Goal: Task Accomplishment & Management: Use online tool/utility

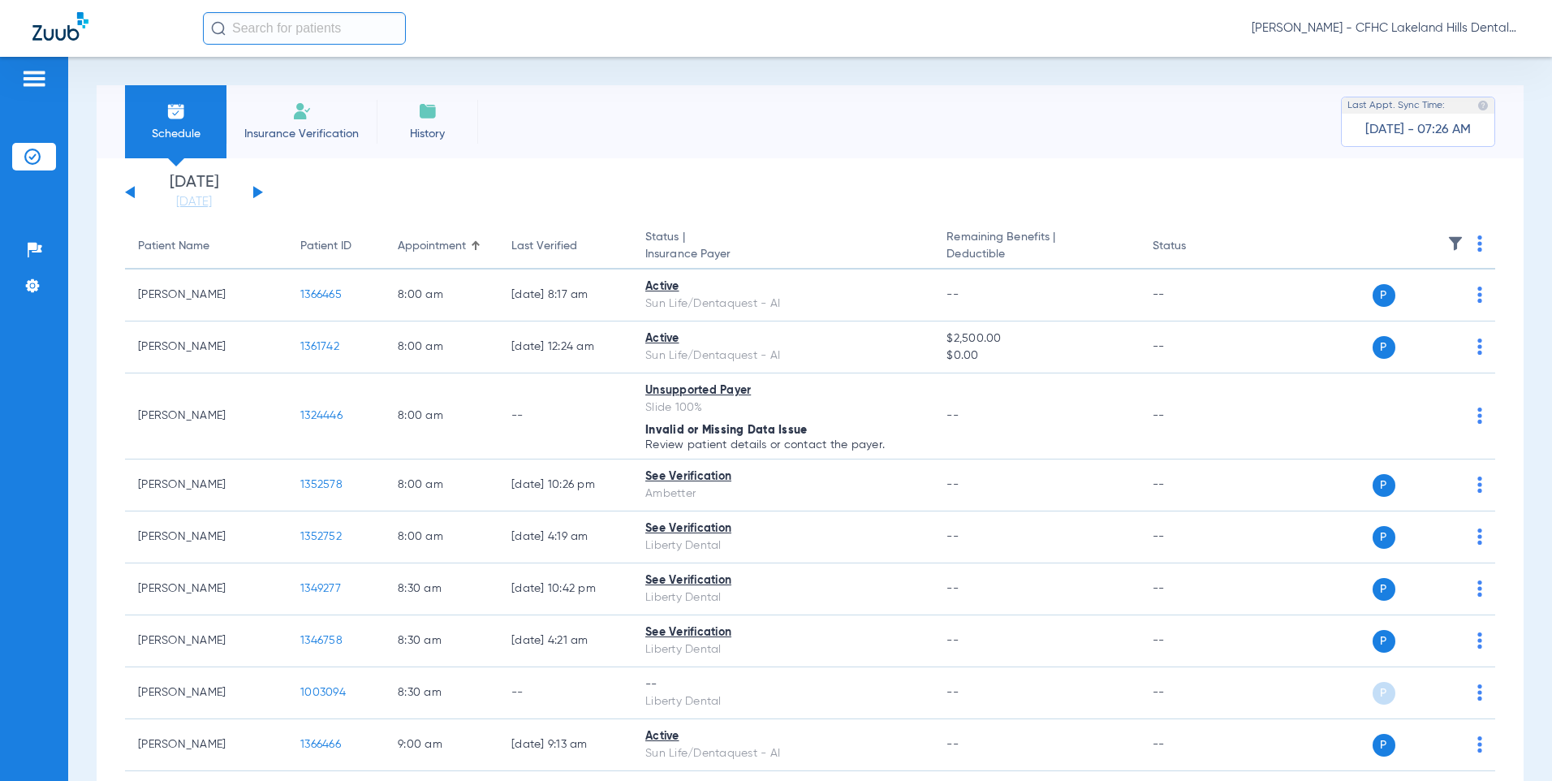
click at [256, 195] on button at bounding box center [258, 192] width 10 height 12
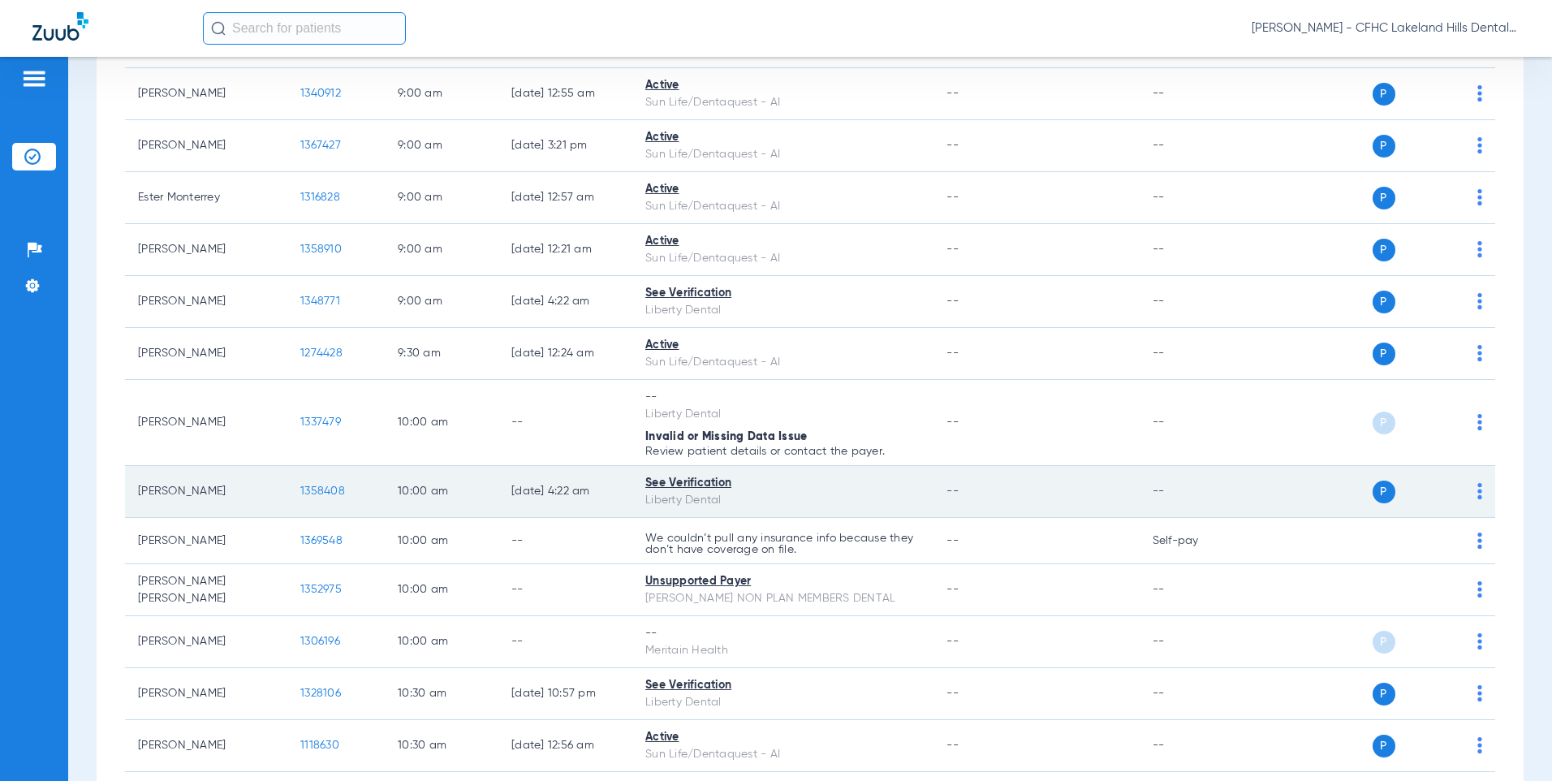
scroll to position [568, 0]
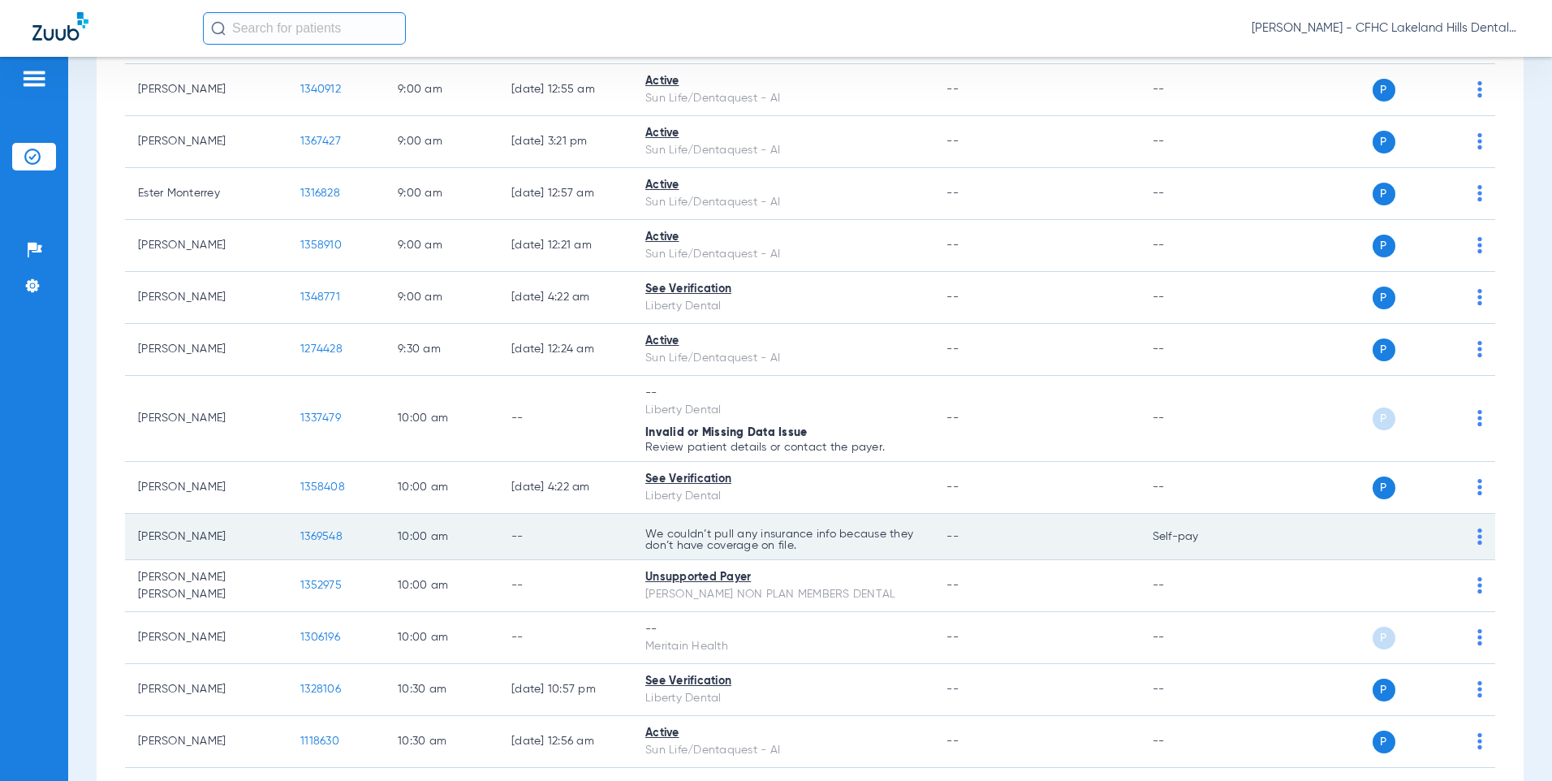
click at [334, 531] on span "1369548" at bounding box center [321, 536] width 42 height 11
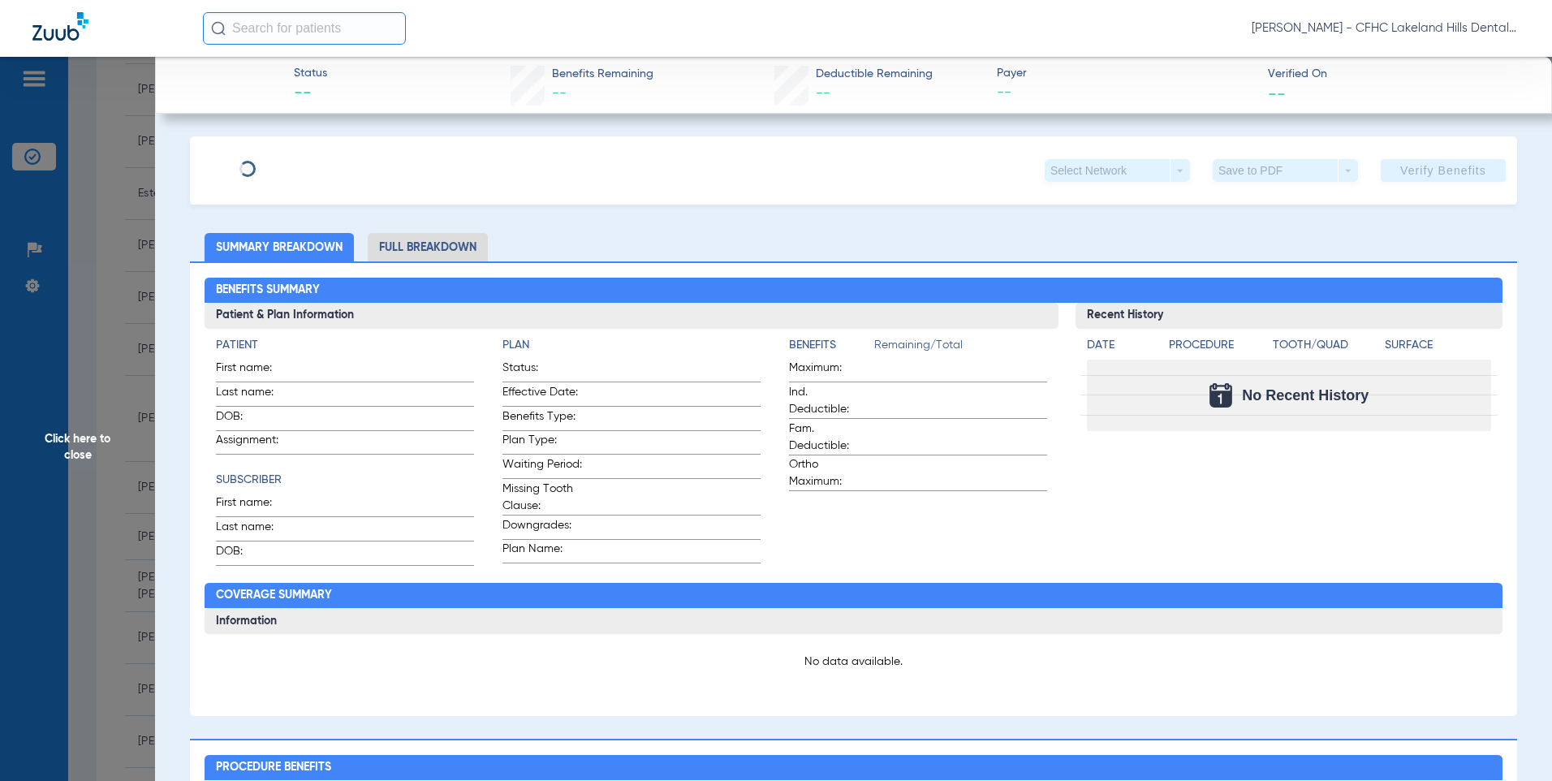
type input "[PERSON_NAME]"
type input "[DATE]"
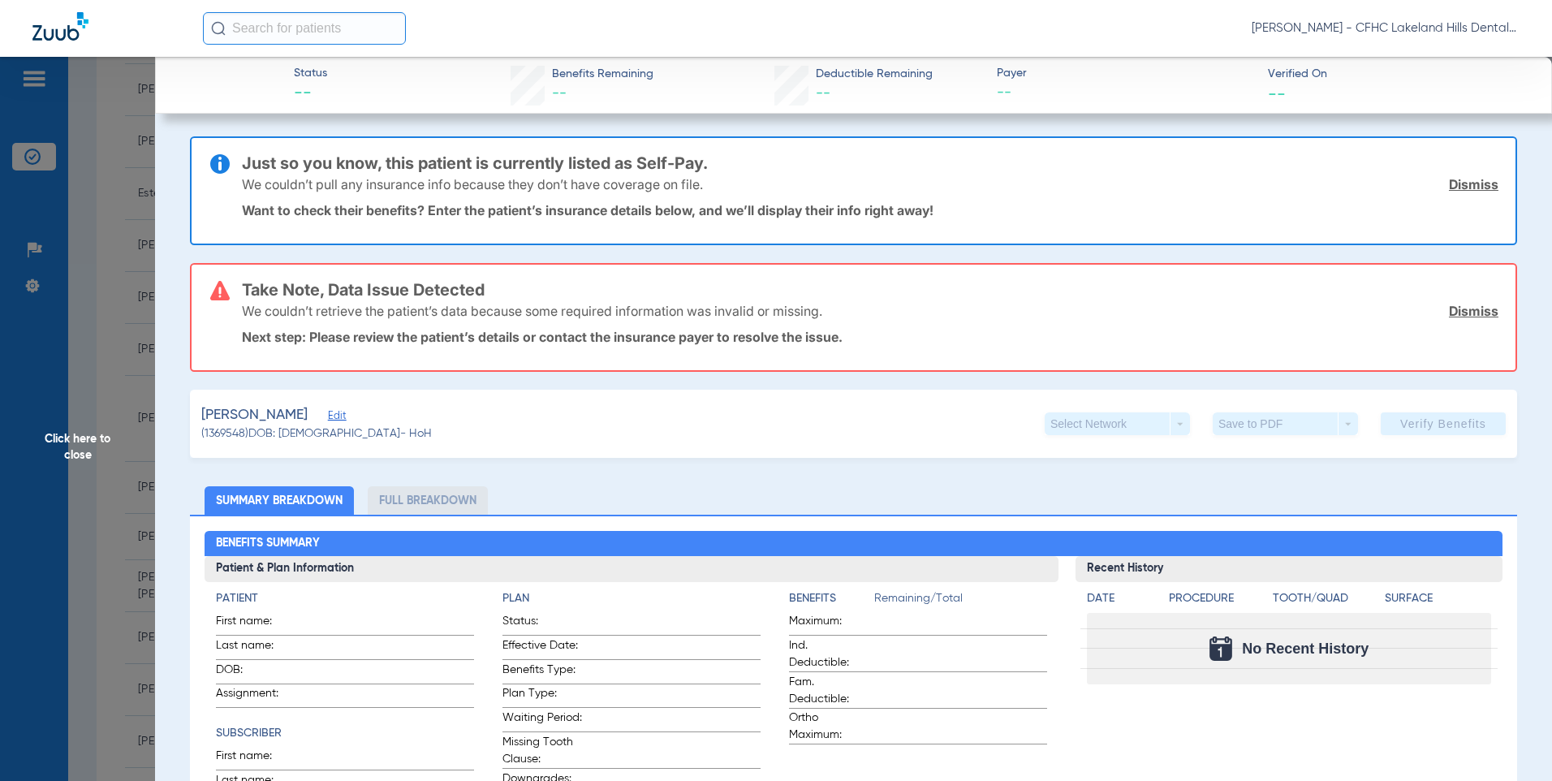
click at [342, 415] on span "Edit" at bounding box center [335, 417] width 15 height 15
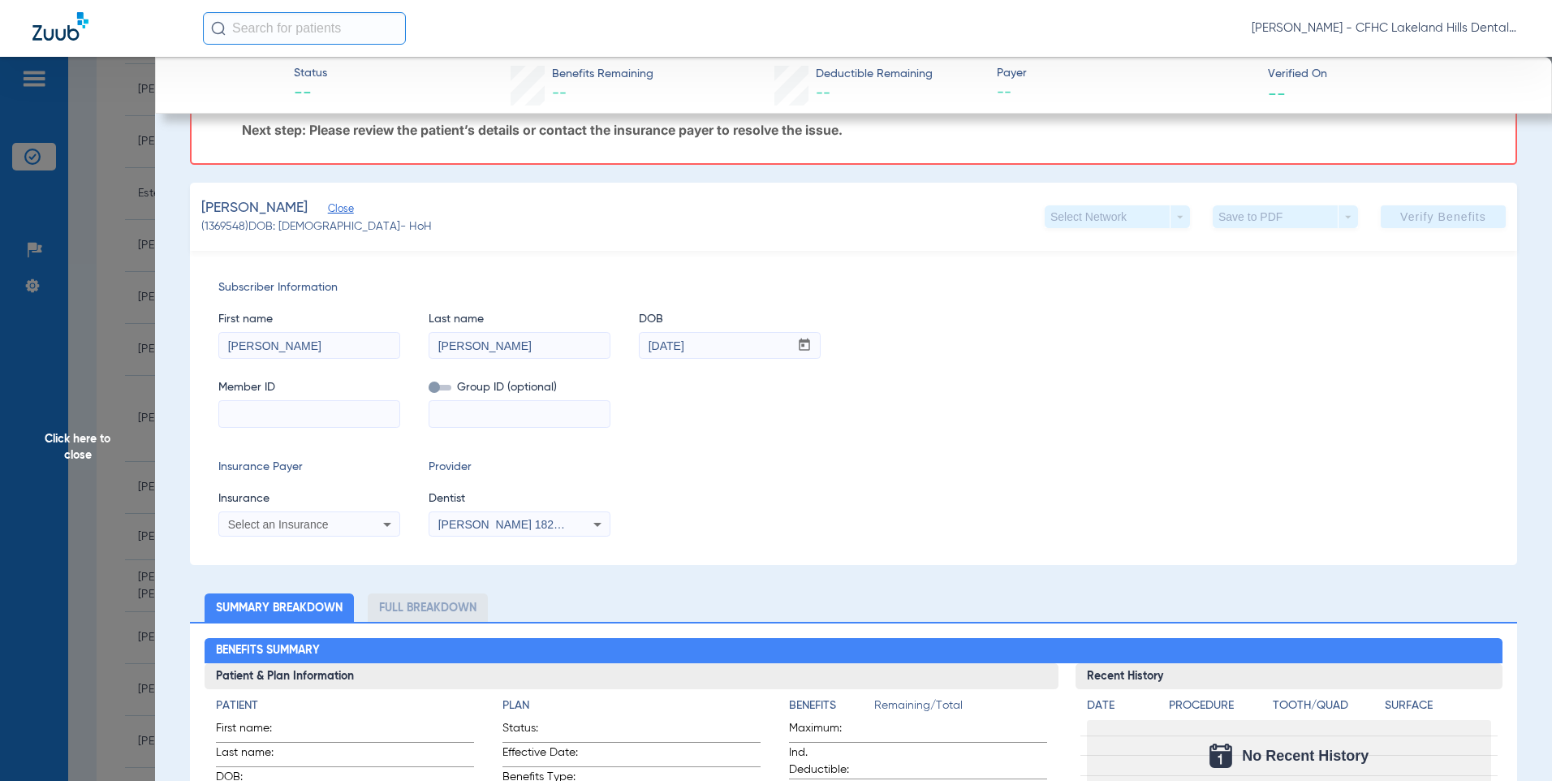
scroll to position [243, 0]
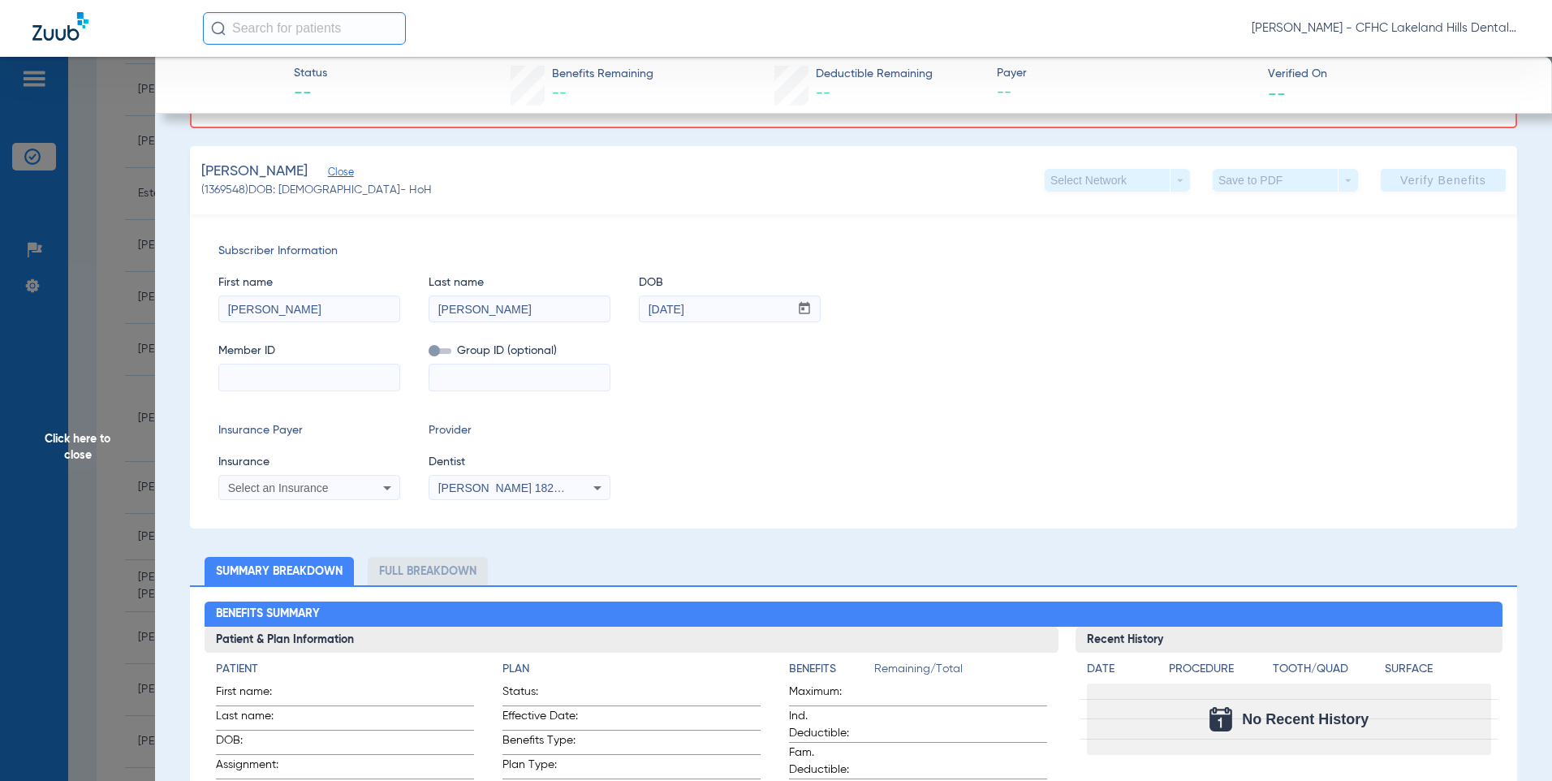
click at [260, 373] on input at bounding box center [309, 377] width 180 height 26
paste input "966291921"
type input "966291921"
click at [294, 494] on div "Select an Insurance" at bounding box center [309, 487] width 180 height 19
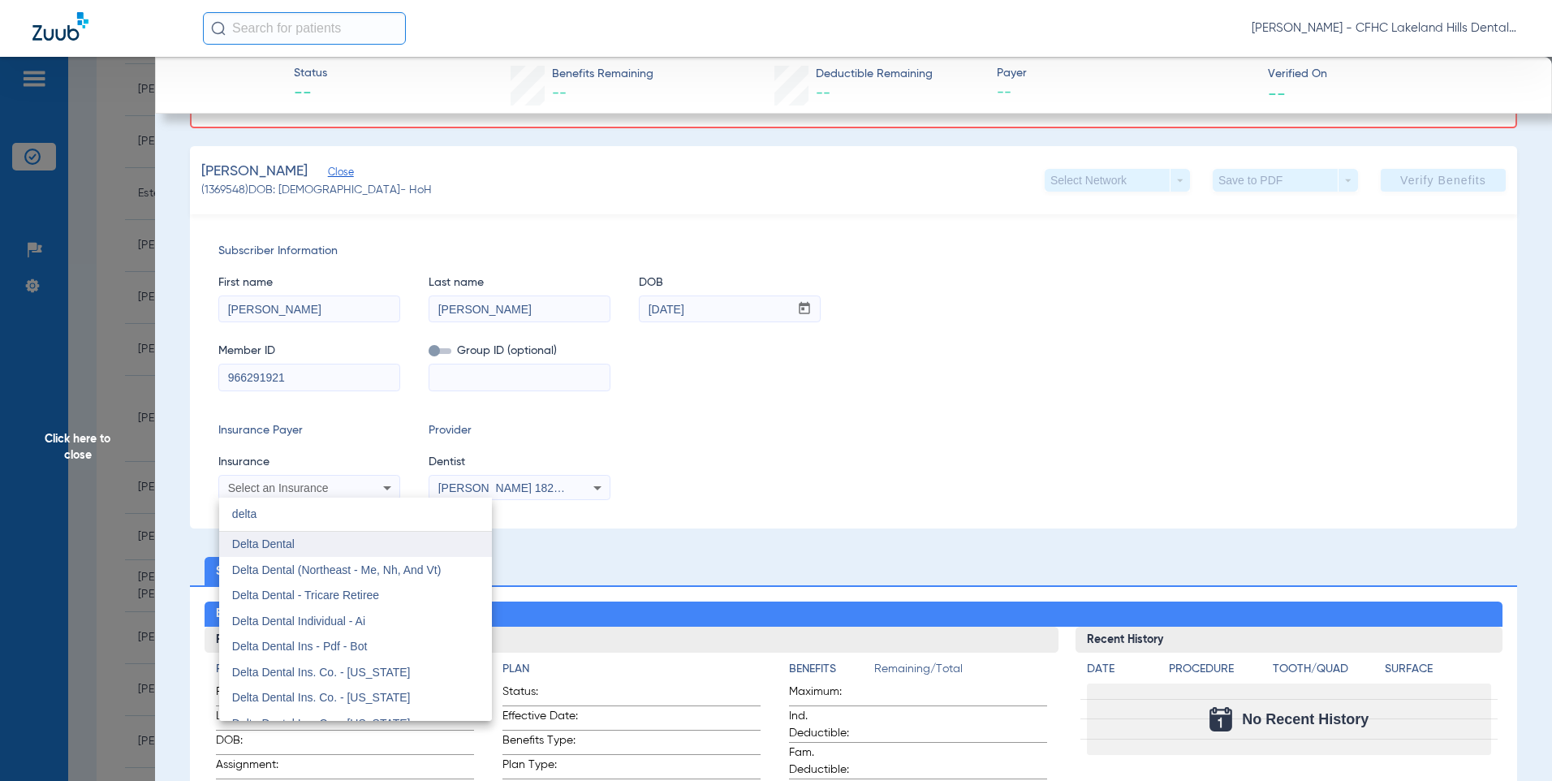
type input "delta"
click at [299, 547] on mat-option "Delta Dental" at bounding box center [355, 545] width 273 height 26
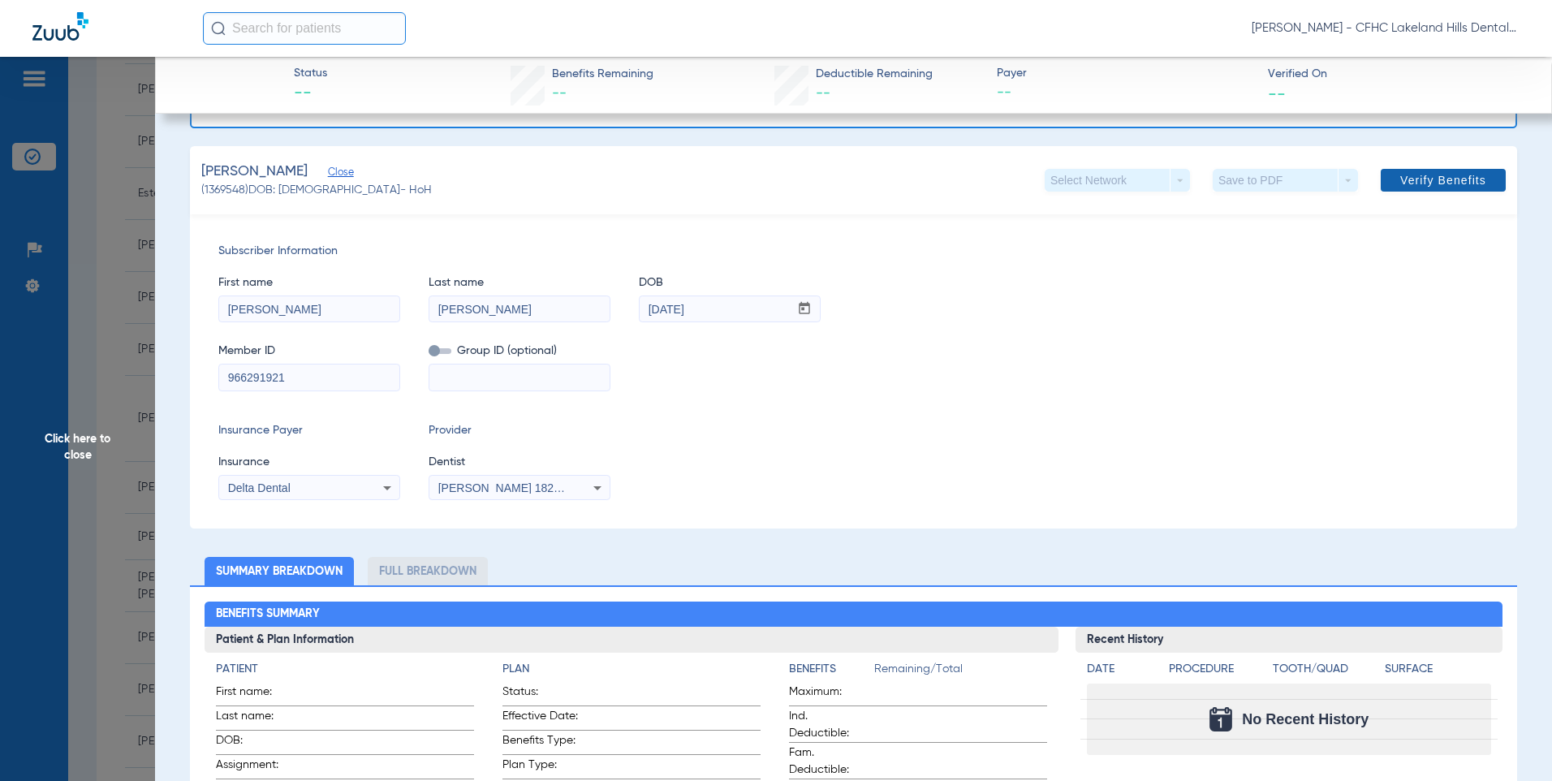
click at [1400, 186] on span "Verify Benefits" at bounding box center [1443, 180] width 86 height 13
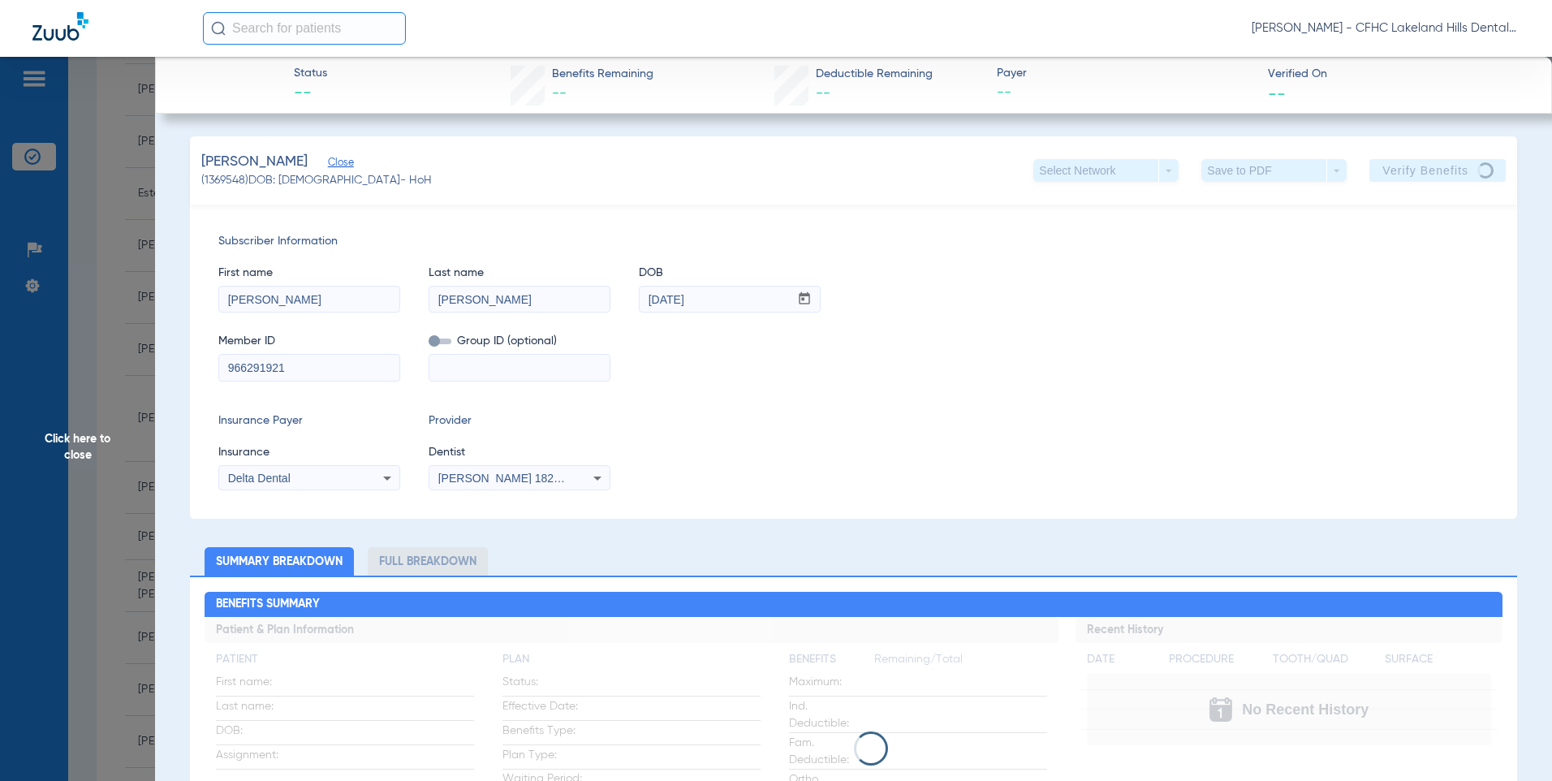
click at [95, 442] on span "Click here to close" at bounding box center [77, 447] width 155 height 781
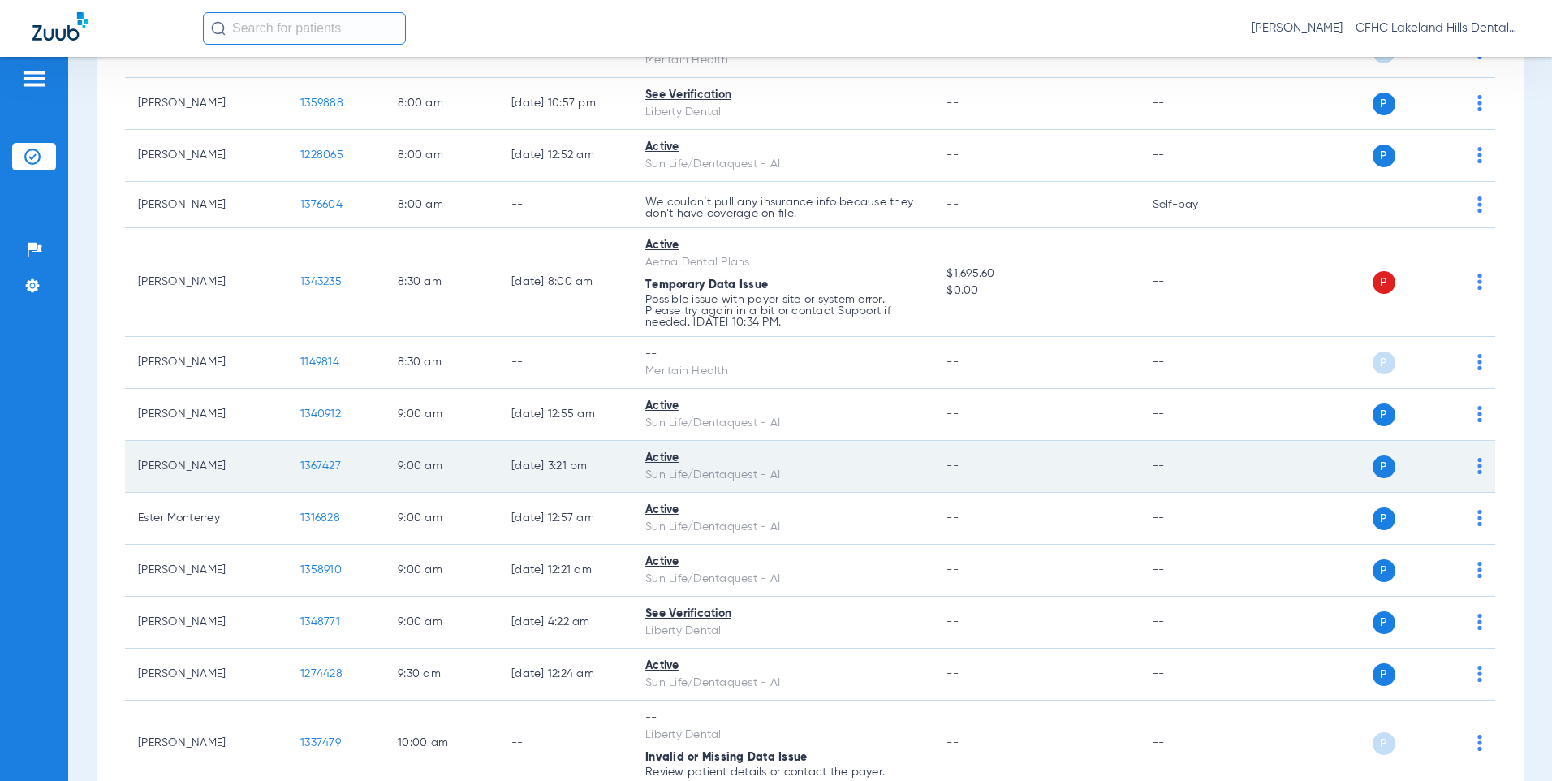
scroll to position [568, 0]
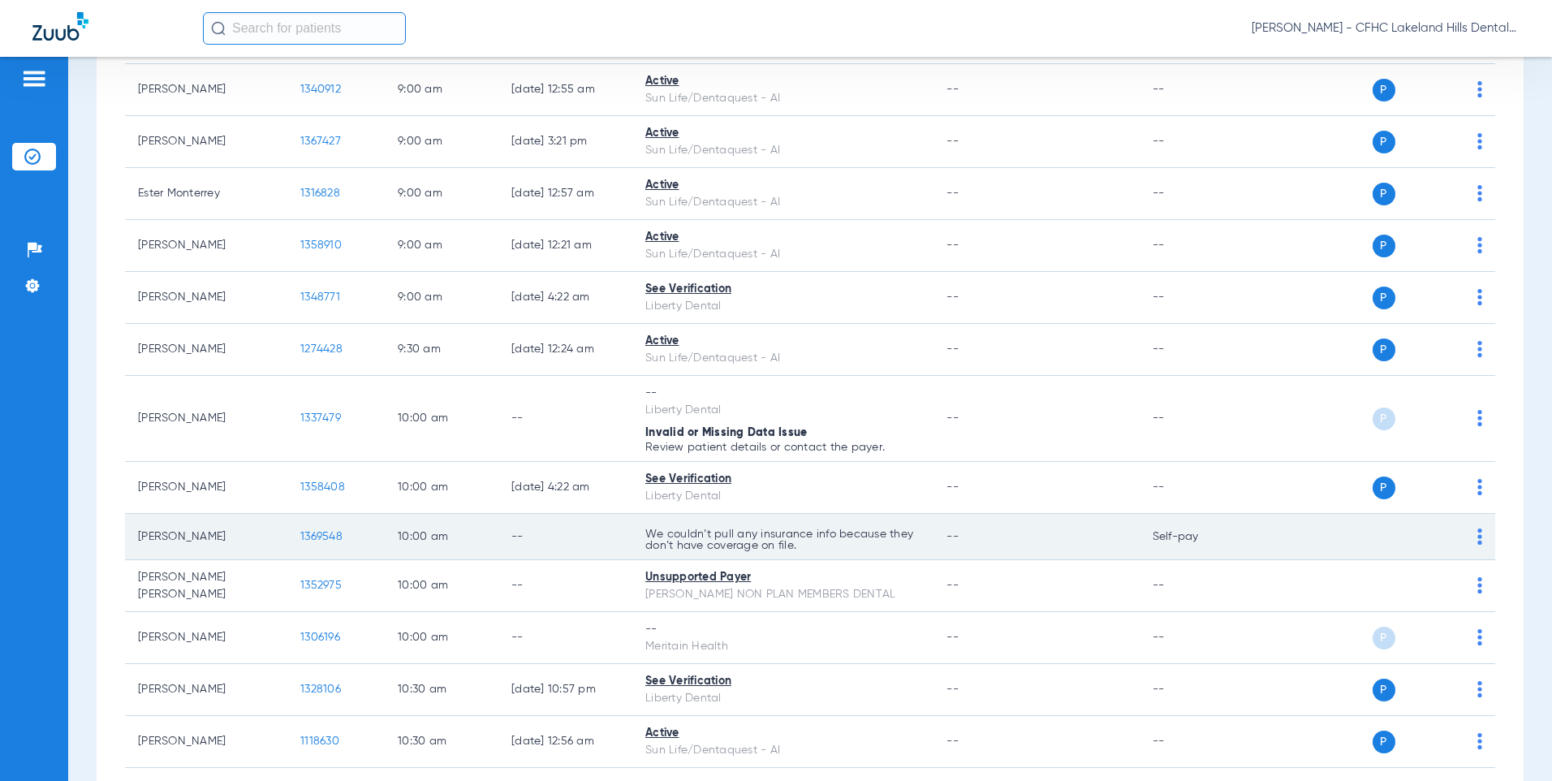
click at [314, 541] on span "1369548" at bounding box center [321, 536] width 42 height 11
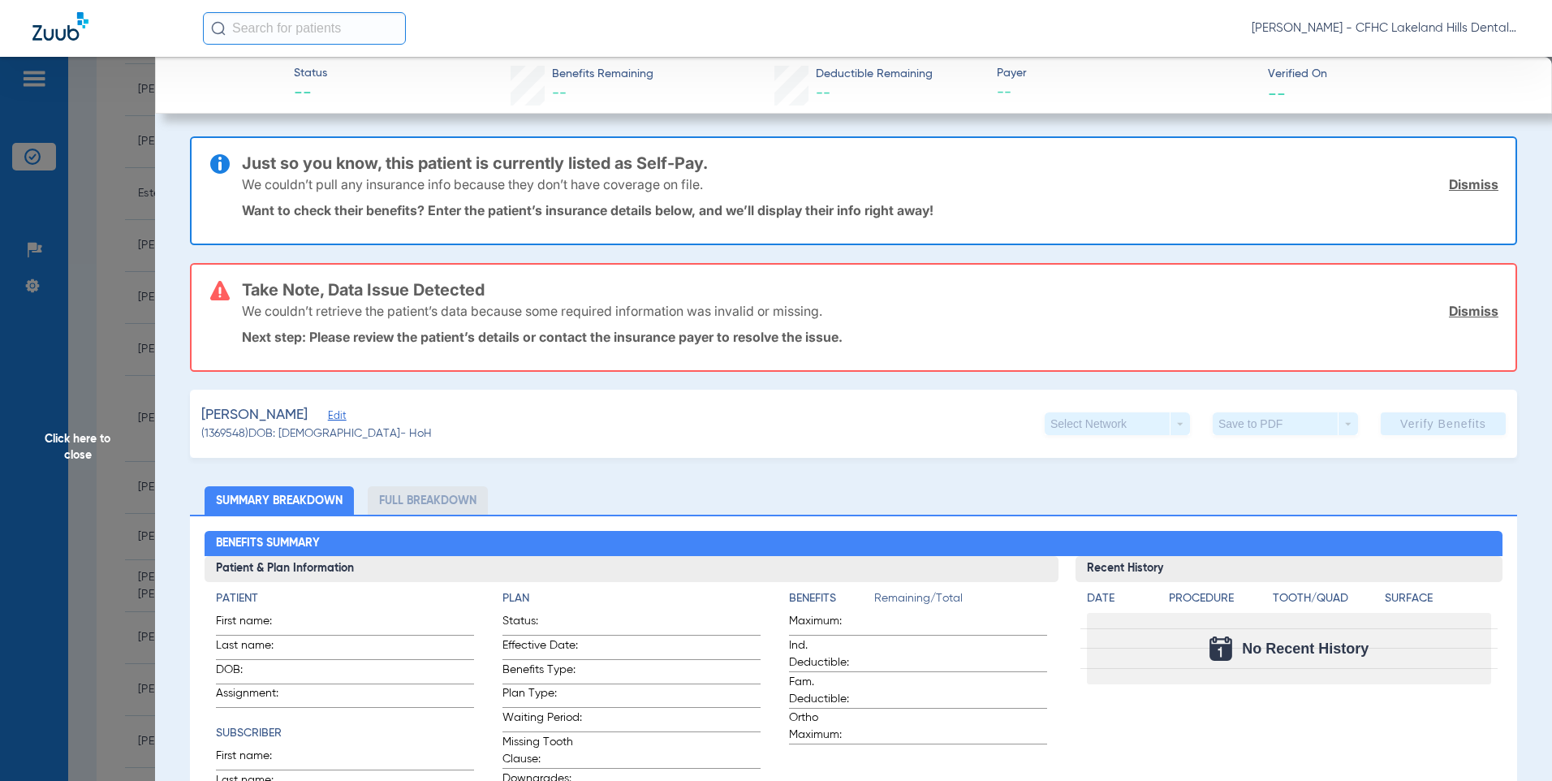
click at [342, 414] on span "Edit" at bounding box center [335, 417] width 15 height 15
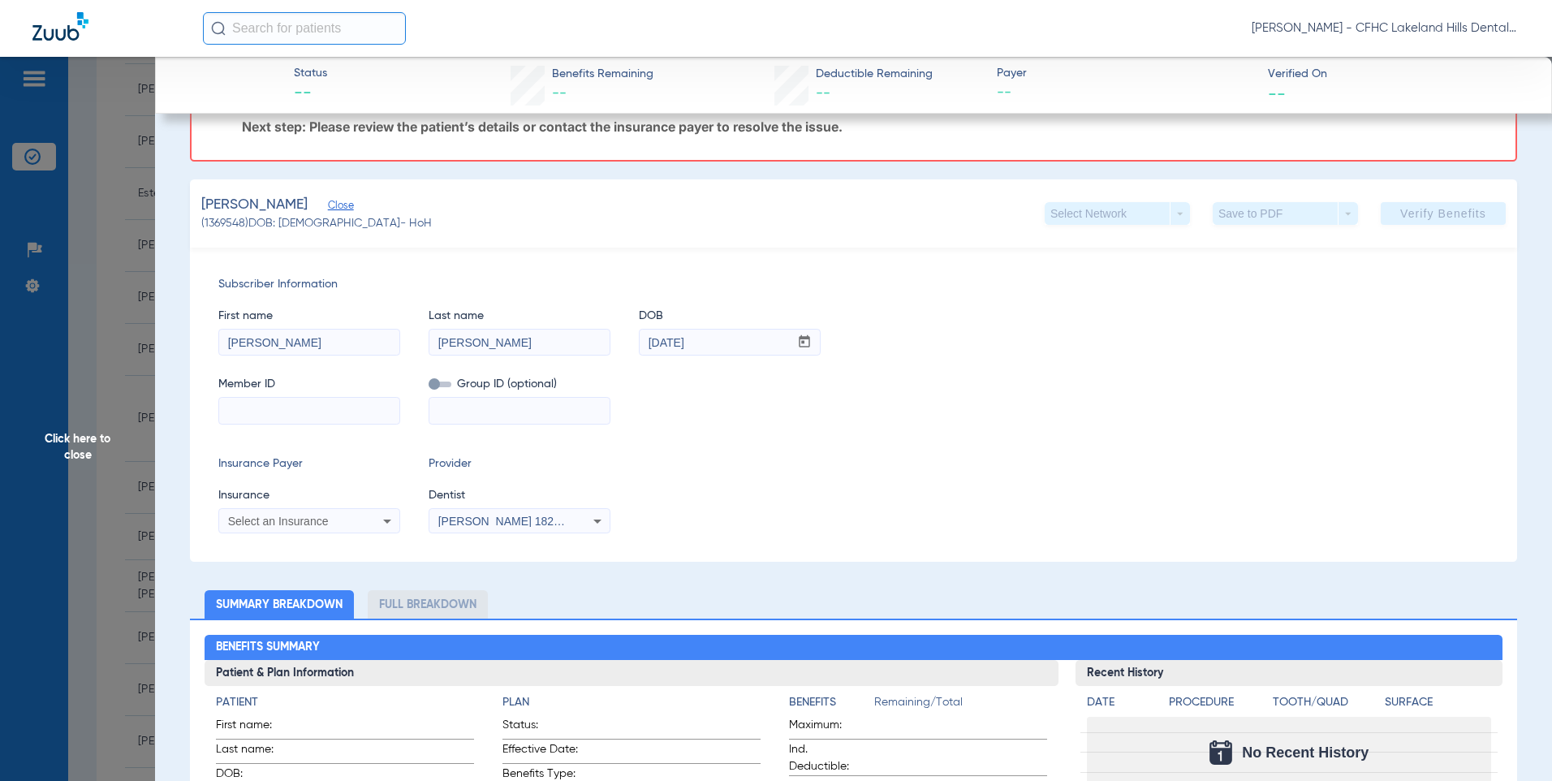
scroll to position [325, 0]
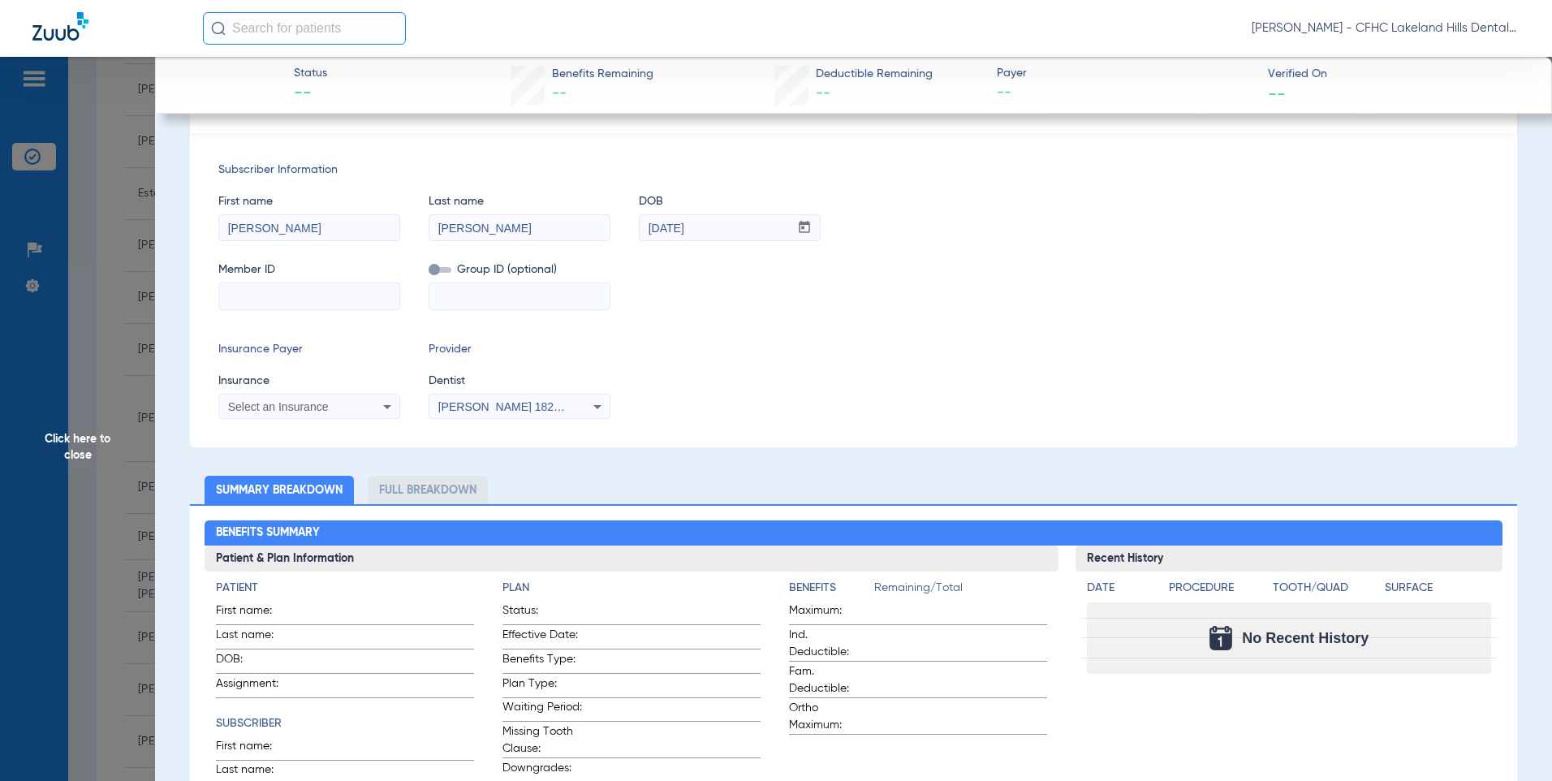
click at [78, 446] on span "Click here to close" at bounding box center [77, 447] width 155 height 781
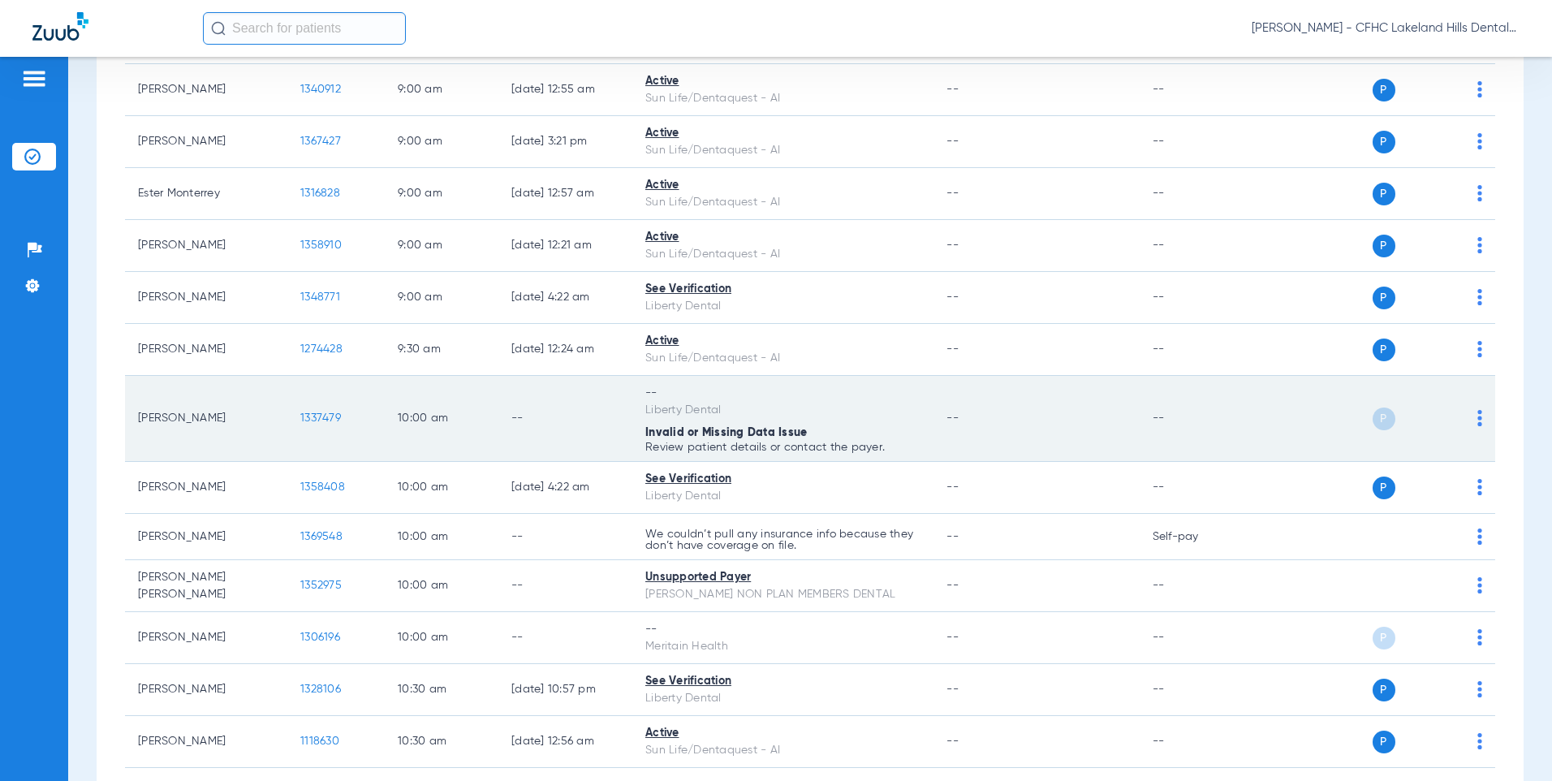
scroll to position [730, 0]
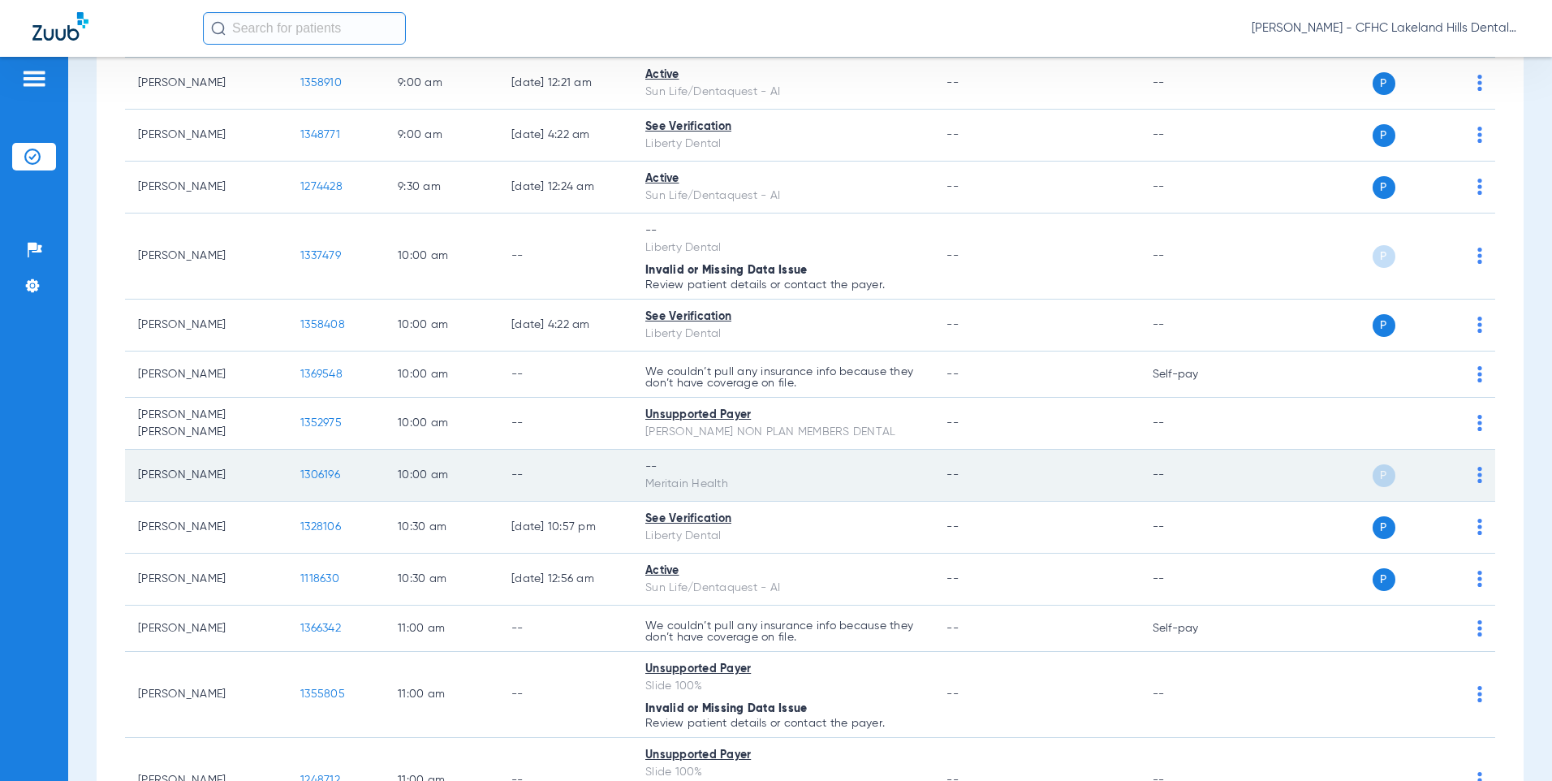
click at [323, 474] on span "1306196" at bounding box center [320, 474] width 40 height 11
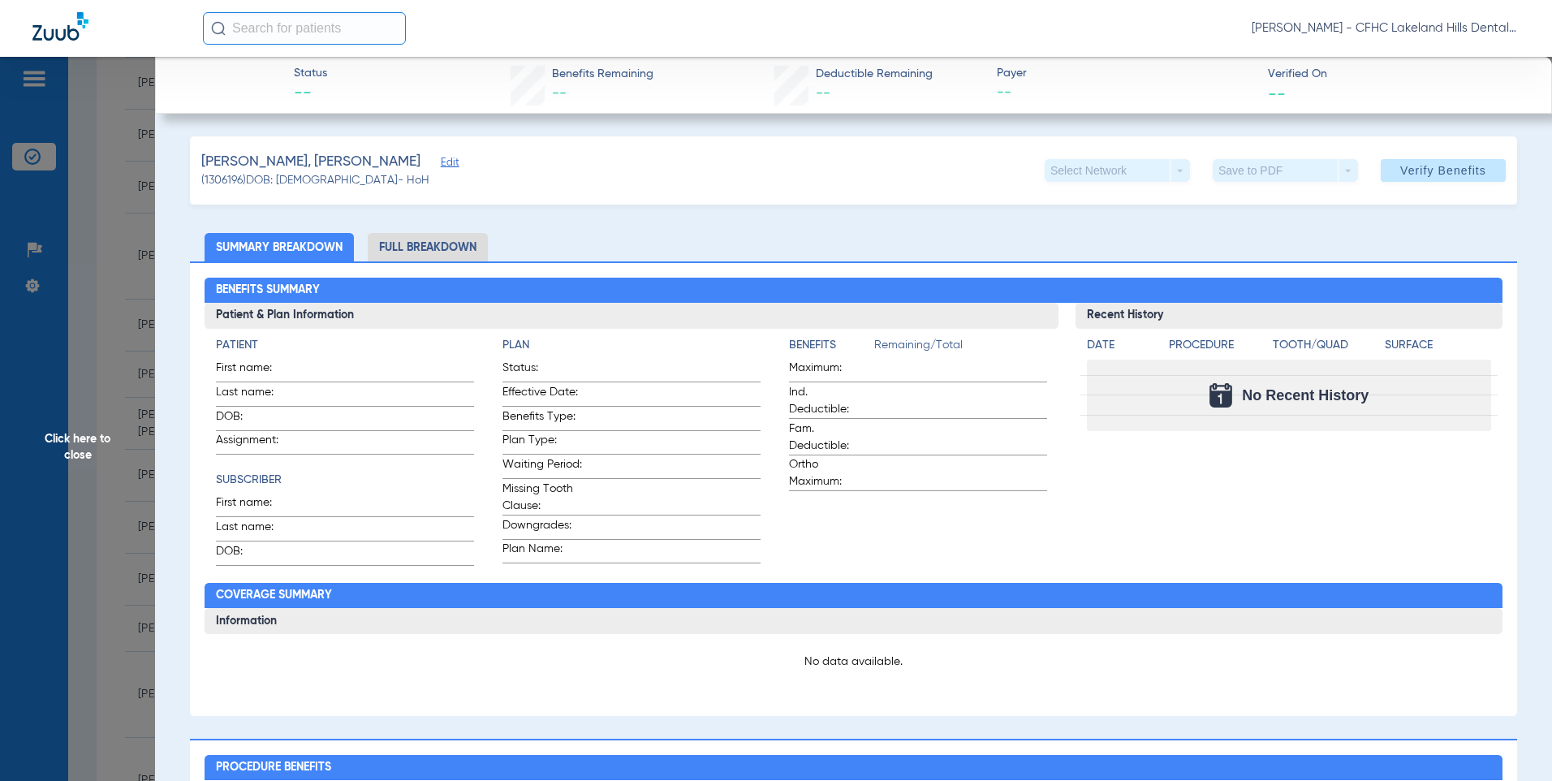
click at [441, 164] on span "Edit" at bounding box center [448, 164] width 15 height 15
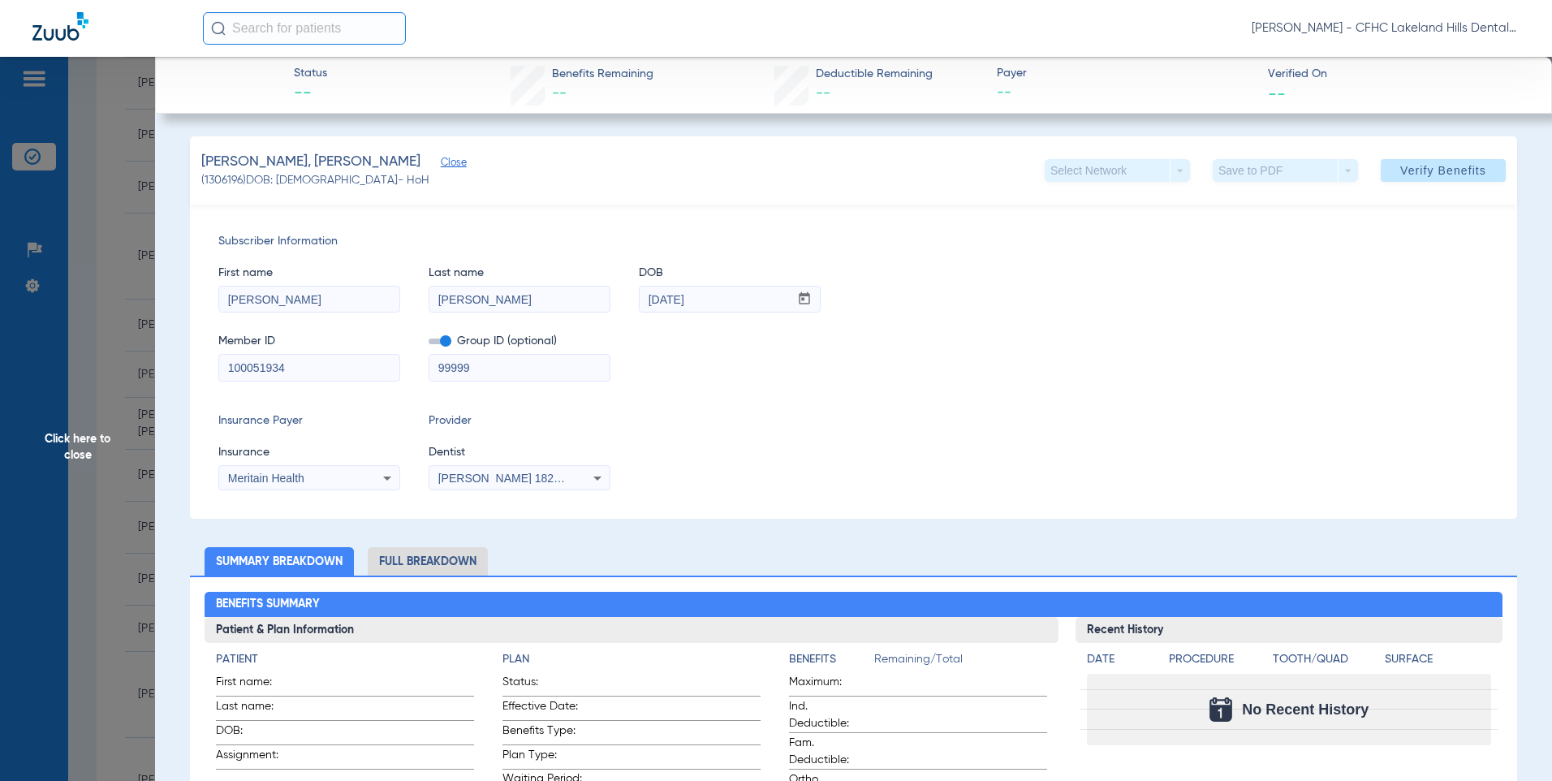
click at [78, 446] on span "Click here to close" at bounding box center [77, 447] width 155 height 781
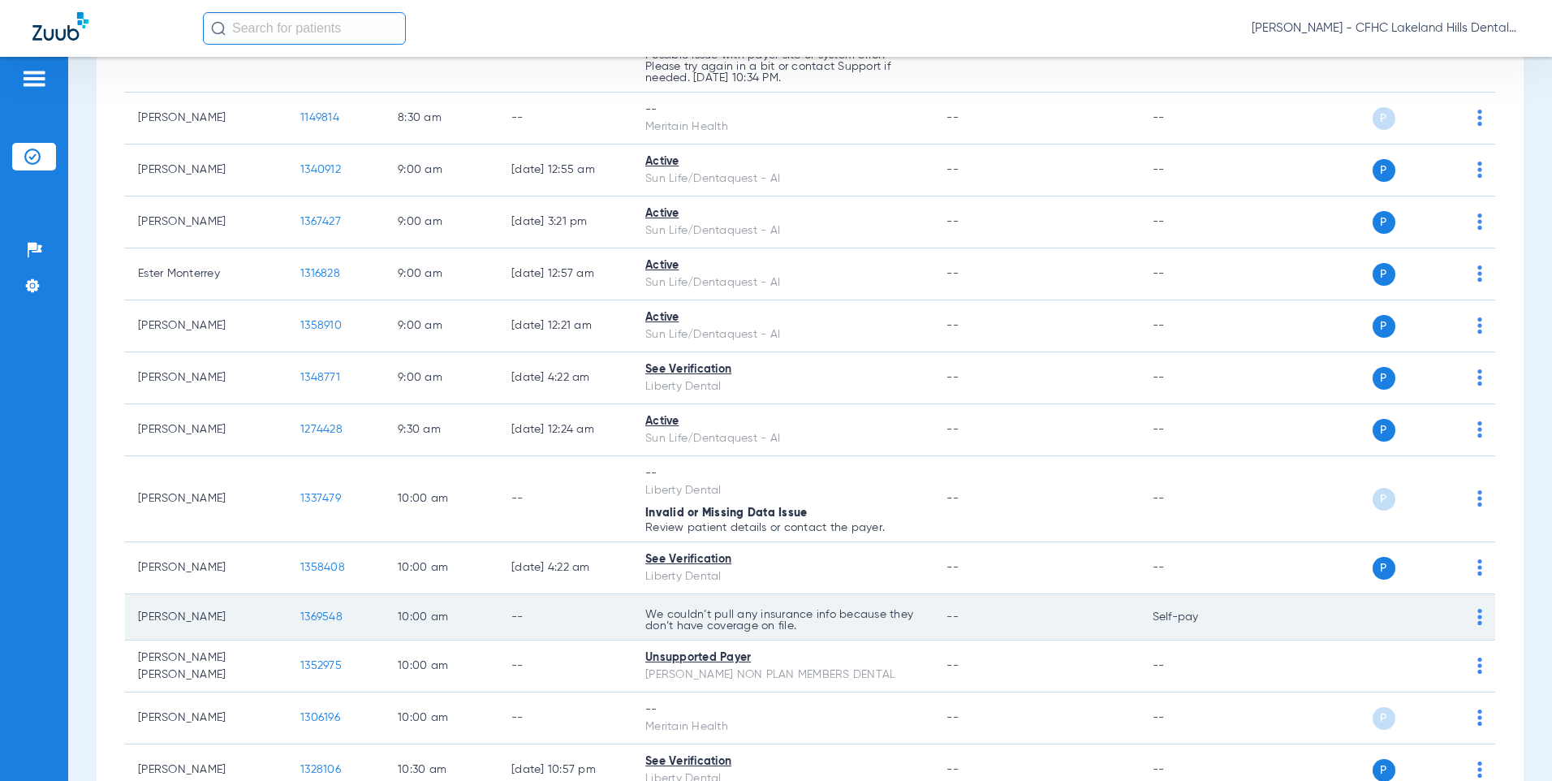
scroll to position [487, 0]
